Goal: Task Accomplishment & Management: Manage account settings

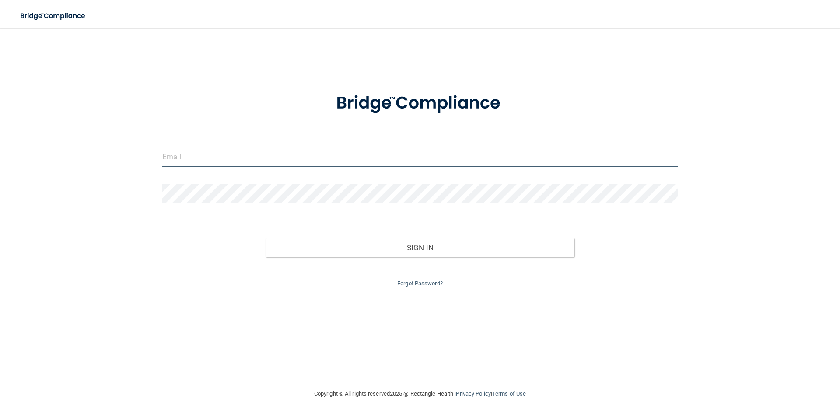
click at [214, 154] on input "email" at bounding box center [419, 157] width 515 height 20
type input "[EMAIL_ADDRESS][DOMAIN_NAME]"
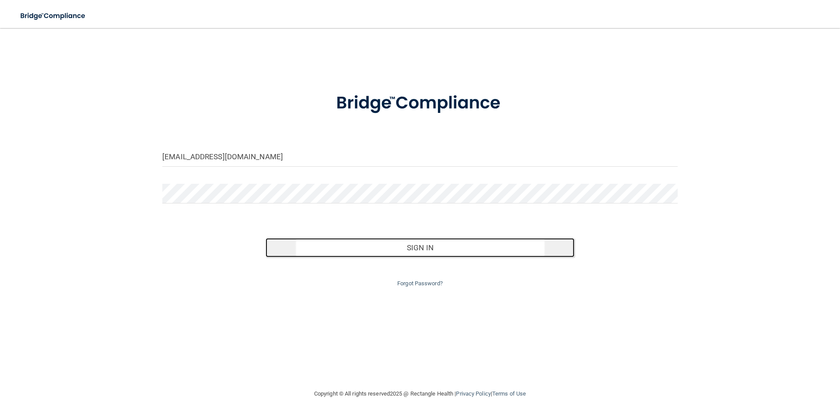
click at [407, 245] on button "Sign In" at bounding box center [419, 247] width 309 height 19
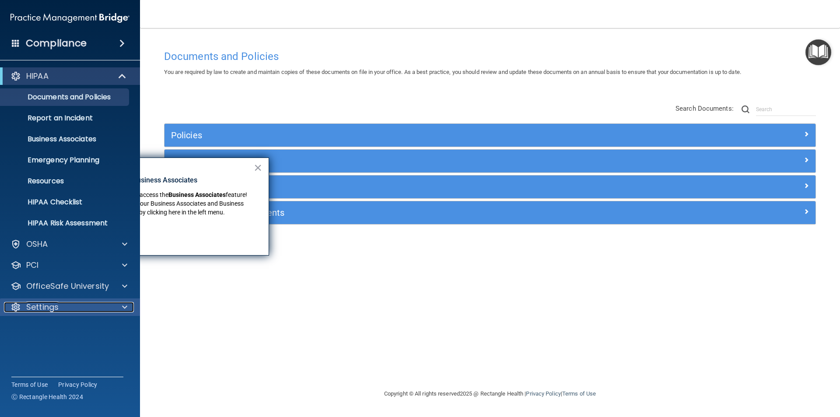
click at [53, 303] on p "Settings" at bounding box center [42, 307] width 32 height 10
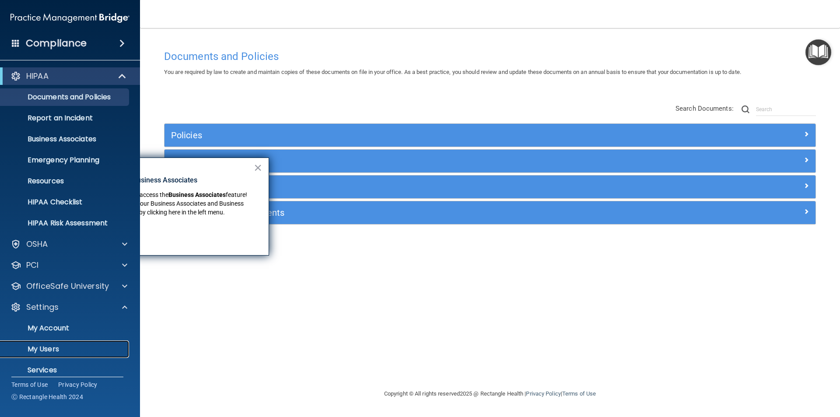
click at [60, 349] on p "My Users" at bounding box center [65, 349] width 119 height 9
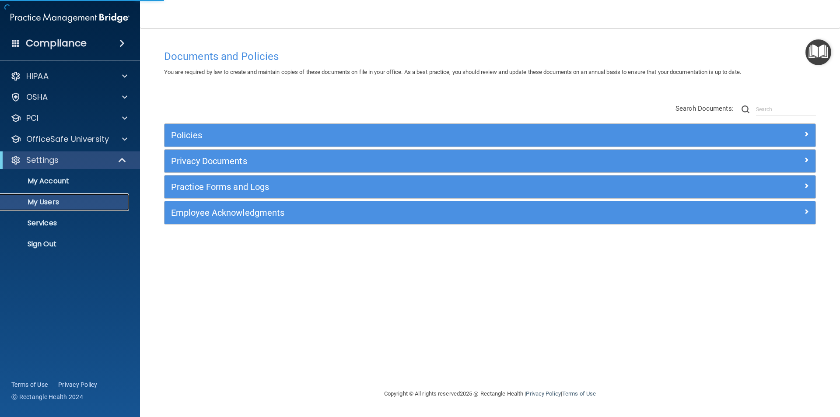
select select "20"
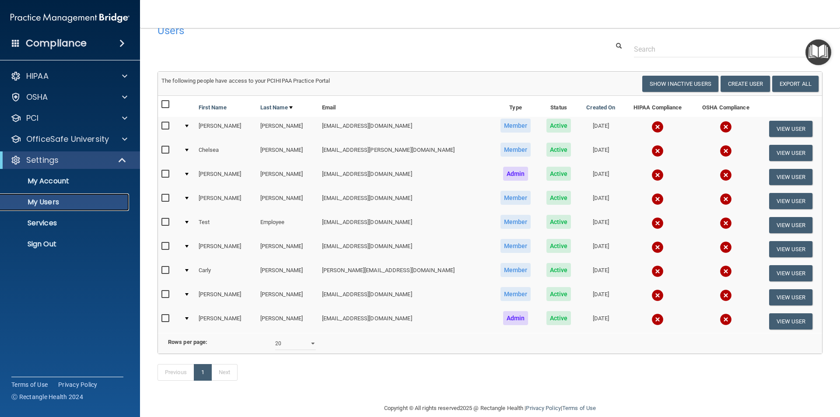
scroll to position [42, 0]
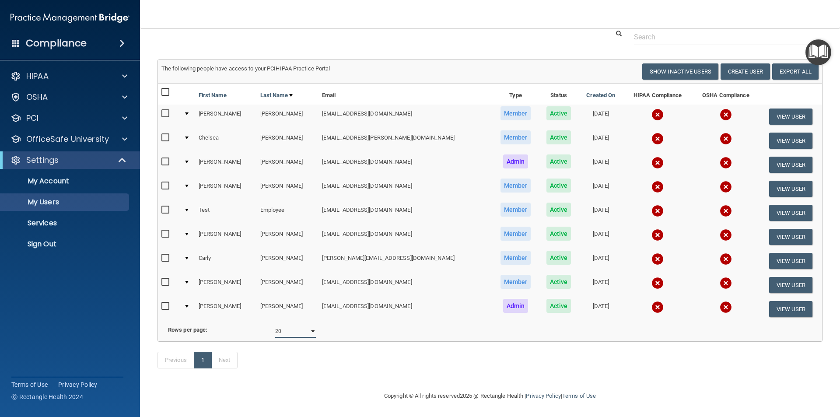
click at [311, 328] on select "10 20 30 40 all" at bounding box center [295, 331] width 41 height 13
click at [275, 325] on select "10 20 30 40 all" at bounding box center [295, 331] width 41 height 13
click at [668, 63] on button "Show Inactive Users" at bounding box center [680, 71] width 76 height 16
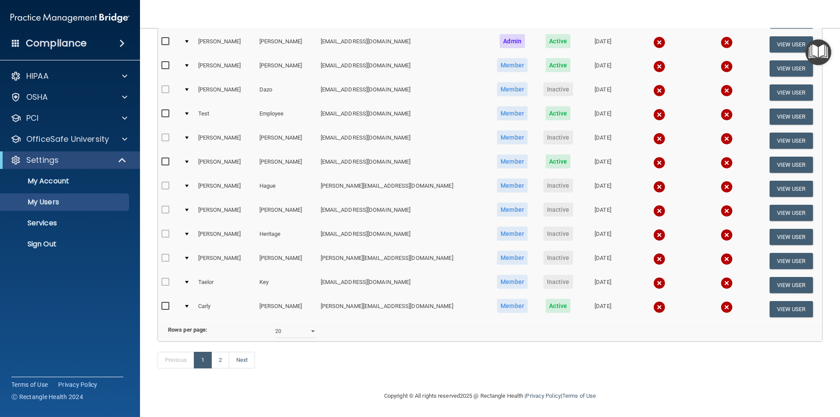
scroll to position [307, 0]
click at [312, 325] on select "10 20 30 40 all" at bounding box center [295, 331] width 41 height 13
select select "40"
click at [275, 325] on select "10 20 30 40 all" at bounding box center [295, 331] width 41 height 13
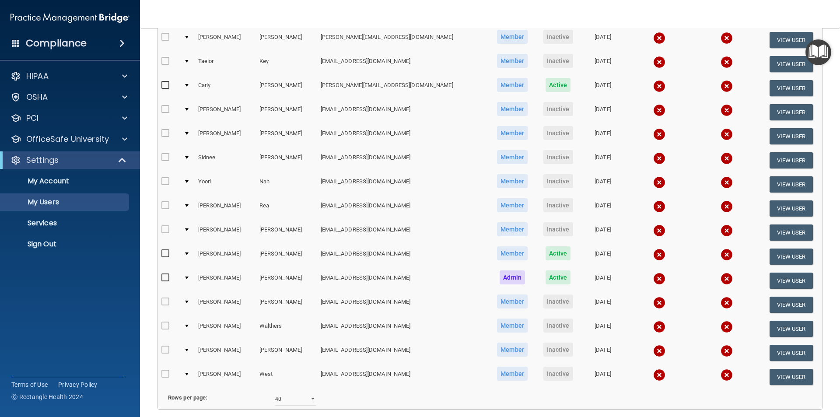
scroll to position [596, 0]
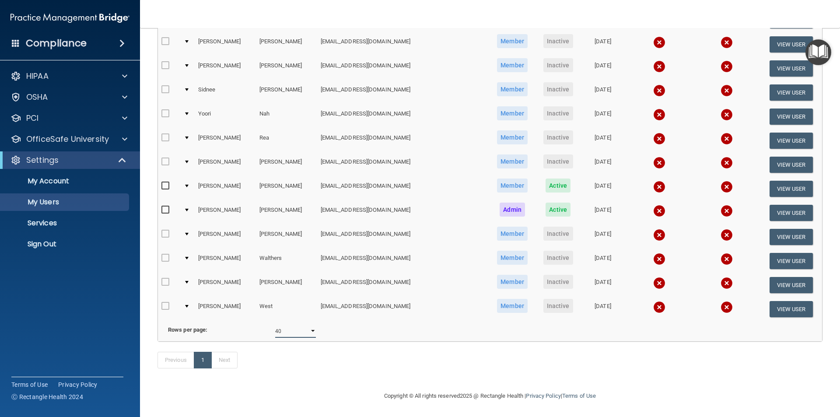
click at [308, 325] on select "10 20 30 40 all" at bounding box center [295, 331] width 41 height 13
select select "32"
click at [275, 325] on select "10 20 30 40 all" at bounding box center [295, 331] width 41 height 13
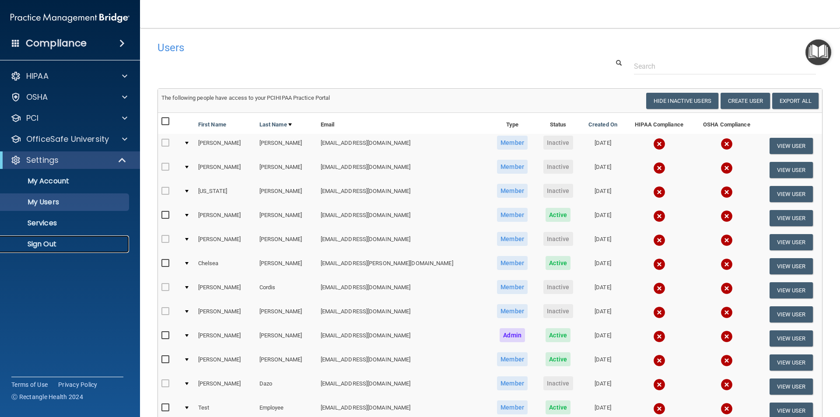
click at [52, 243] on p "Sign Out" at bounding box center [65, 244] width 119 height 9
